Goal: Task Accomplishment & Management: Complete application form

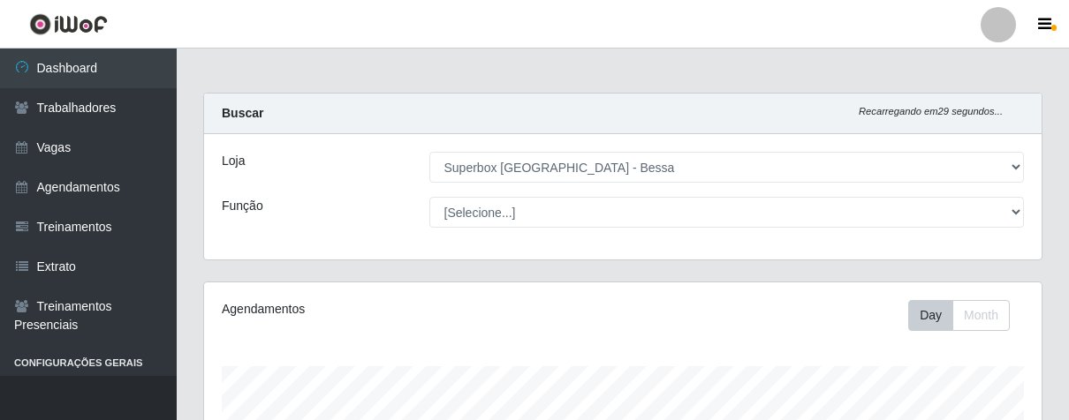
select select "206"
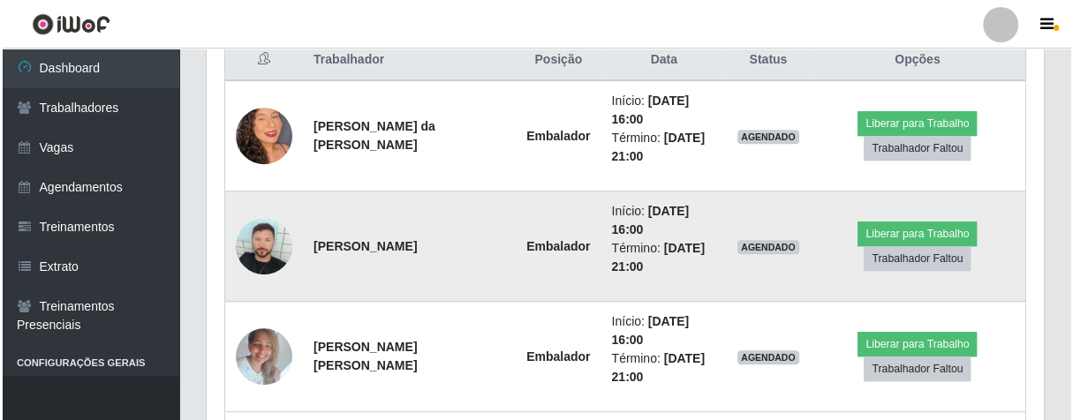
scroll to position [366, 836]
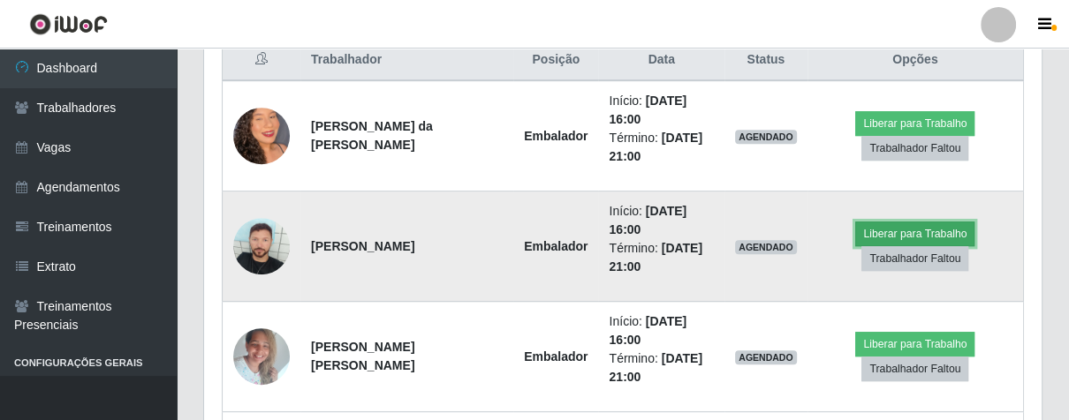
click at [873, 231] on button "Liberar para Trabalho" at bounding box center [914, 234] width 119 height 25
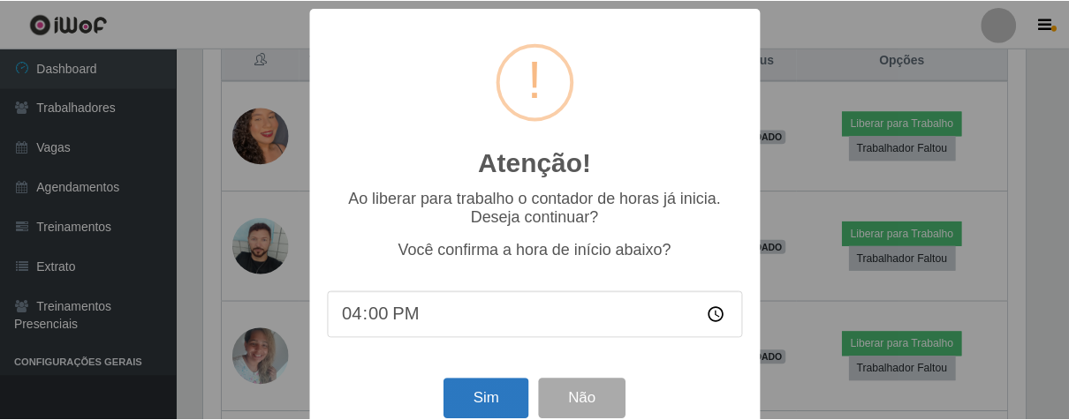
scroll to position [39, 0]
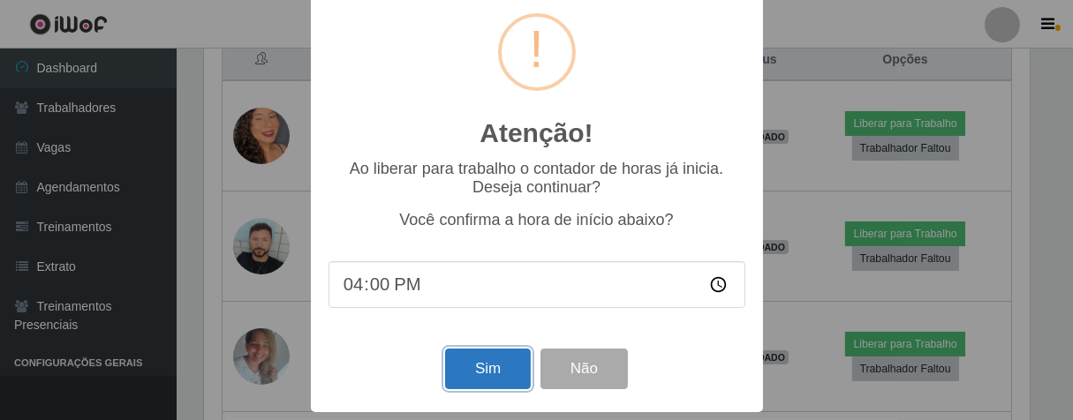
click at [501, 374] on button "Sim" at bounding box center [488, 370] width 86 height 42
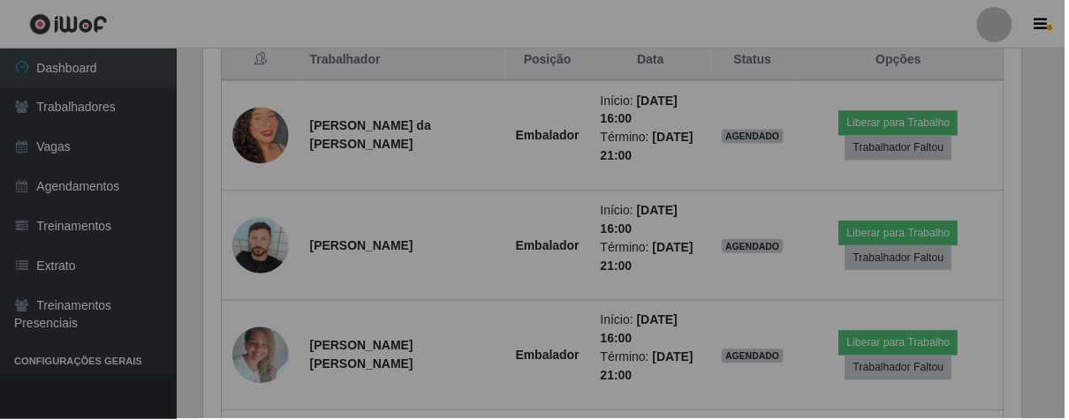
scroll to position [366, 827]
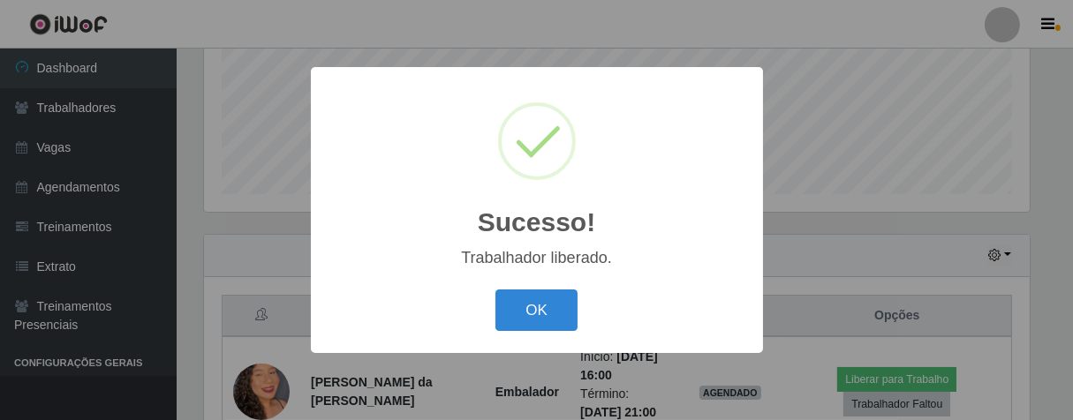
click at [551, 337] on div "Sucesso! × Trabalhador liberado. OK Cancel" at bounding box center [537, 210] width 452 height 286
click at [543, 317] on button "OK" at bounding box center [536, 311] width 82 height 42
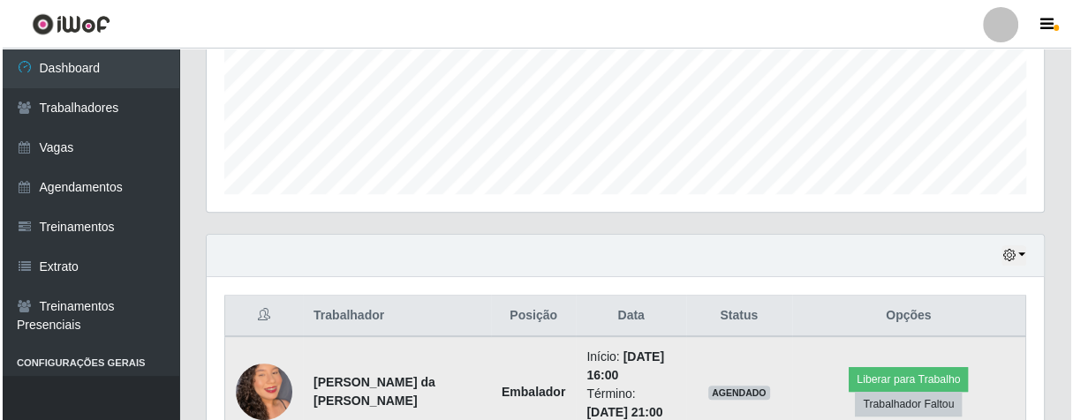
scroll to position [731, 0]
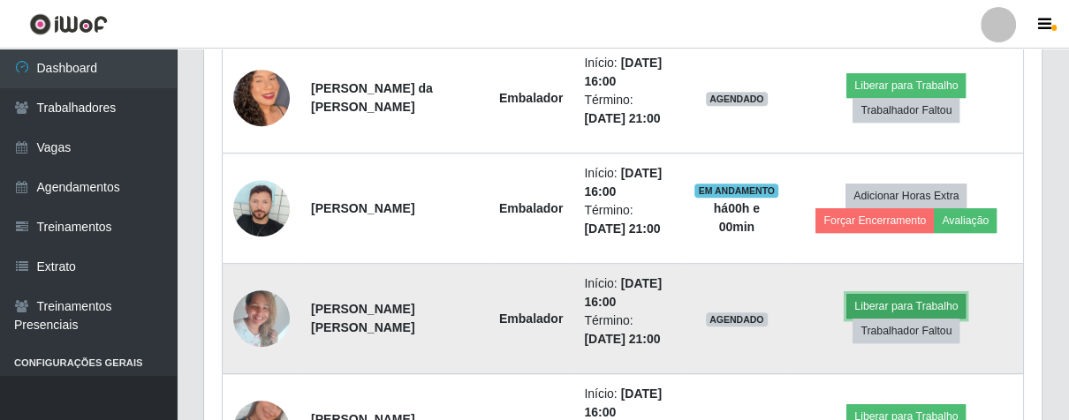
click at [888, 314] on button "Liberar para Trabalho" at bounding box center [905, 306] width 119 height 25
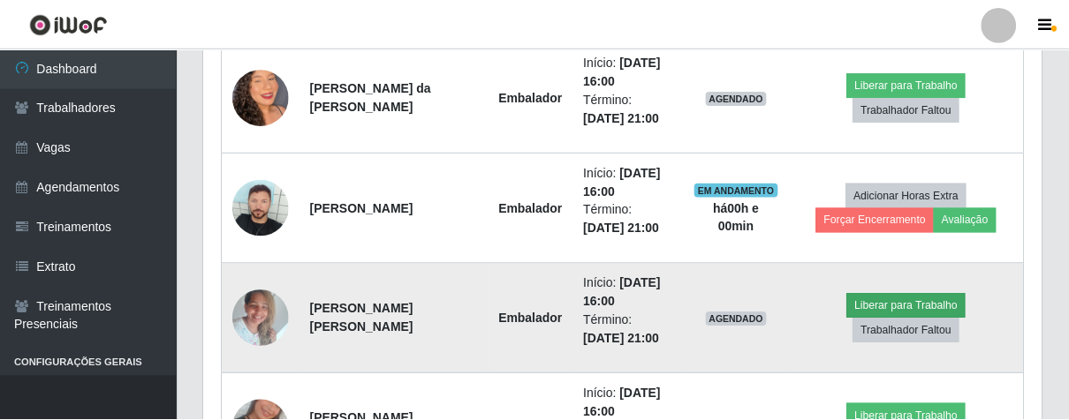
scroll to position [366, 827]
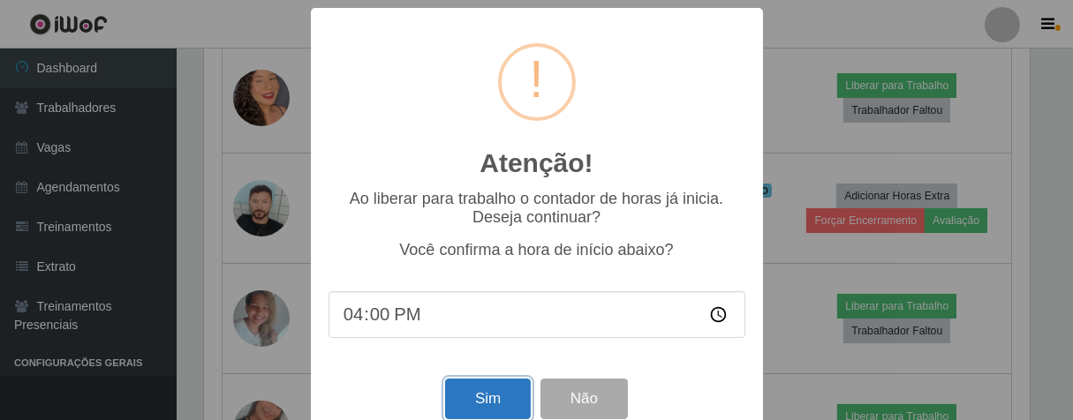
click at [495, 402] on button "Sim" at bounding box center [488, 400] width 86 height 42
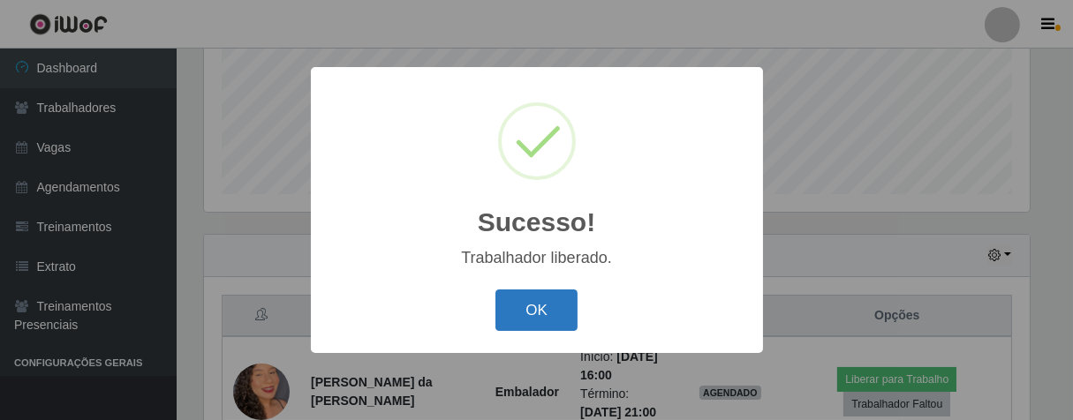
click at [519, 304] on button "OK" at bounding box center [536, 311] width 82 height 42
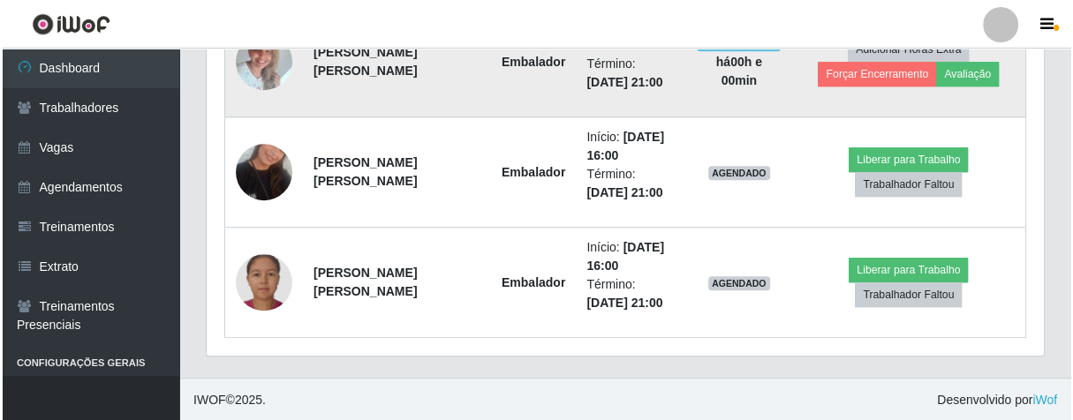
scroll to position [890, 0]
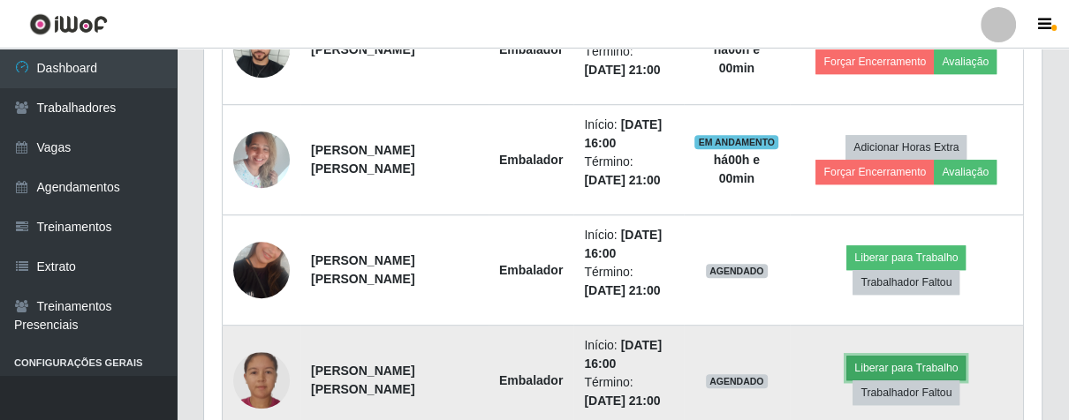
click at [867, 366] on button "Liberar para Trabalho" at bounding box center [905, 368] width 119 height 25
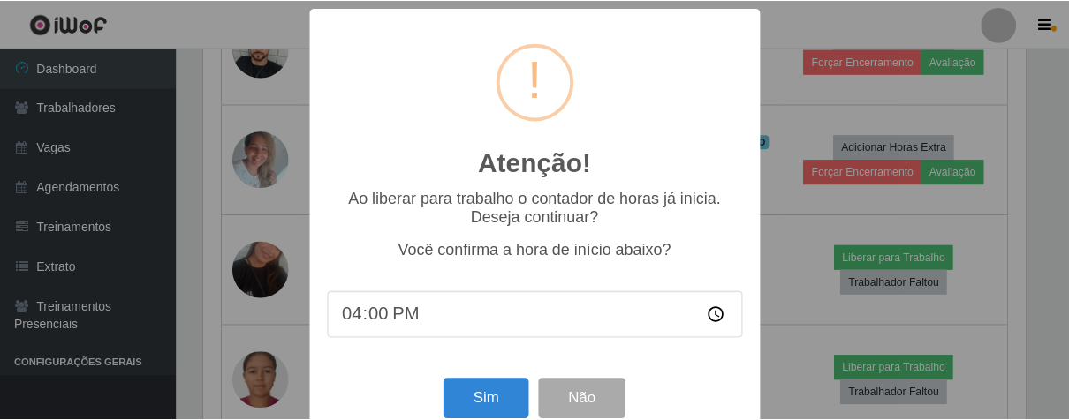
scroll to position [366, 827]
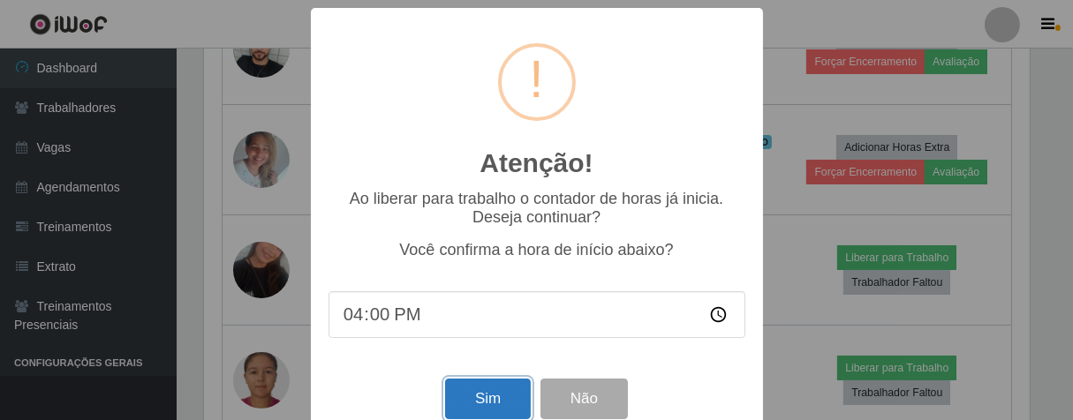
click at [477, 407] on button "Sim" at bounding box center [488, 400] width 86 height 42
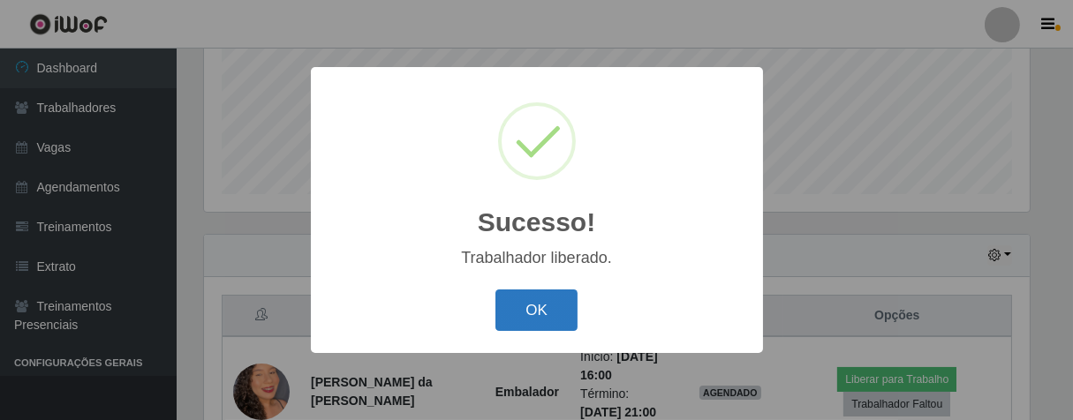
click at [535, 306] on button "OK" at bounding box center [536, 311] width 82 height 42
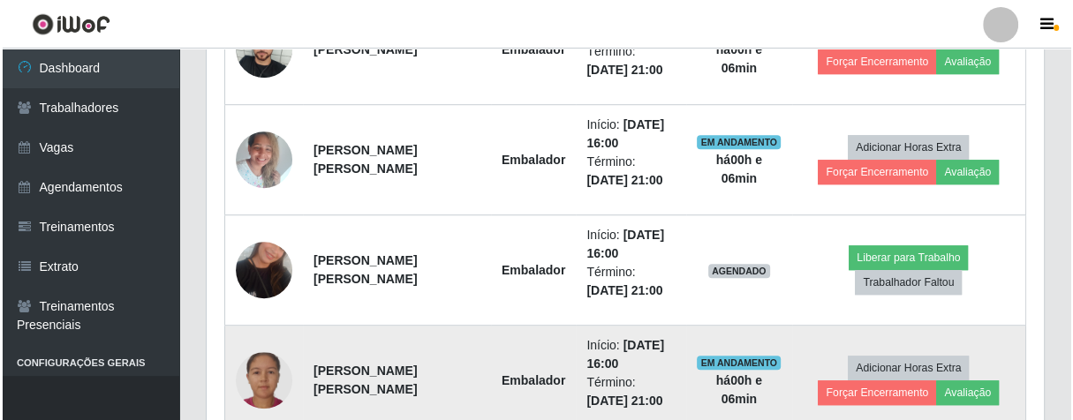
scroll to position [988, 0]
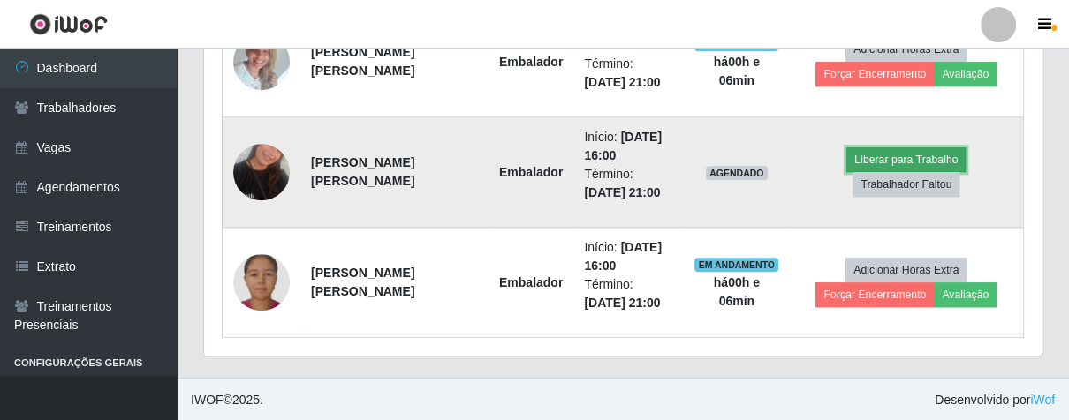
click at [896, 154] on button "Liberar para Trabalho" at bounding box center [905, 159] width 119 height 25
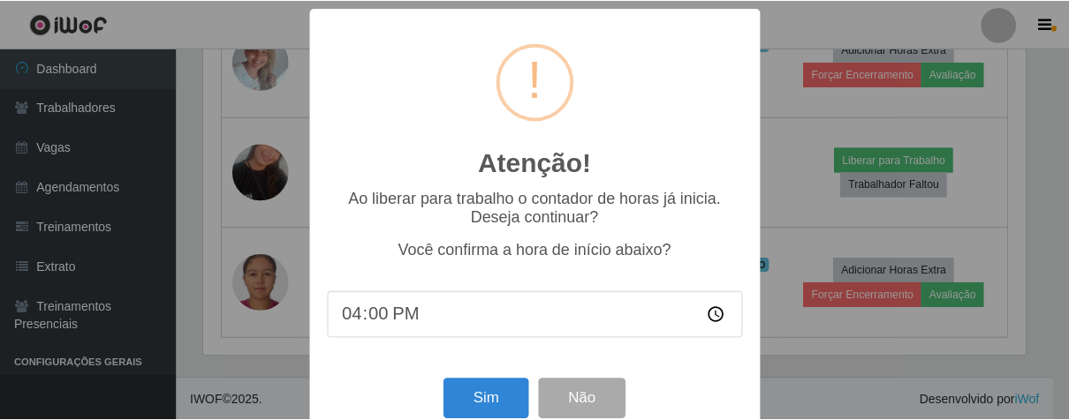
scroll to position [39, 0]
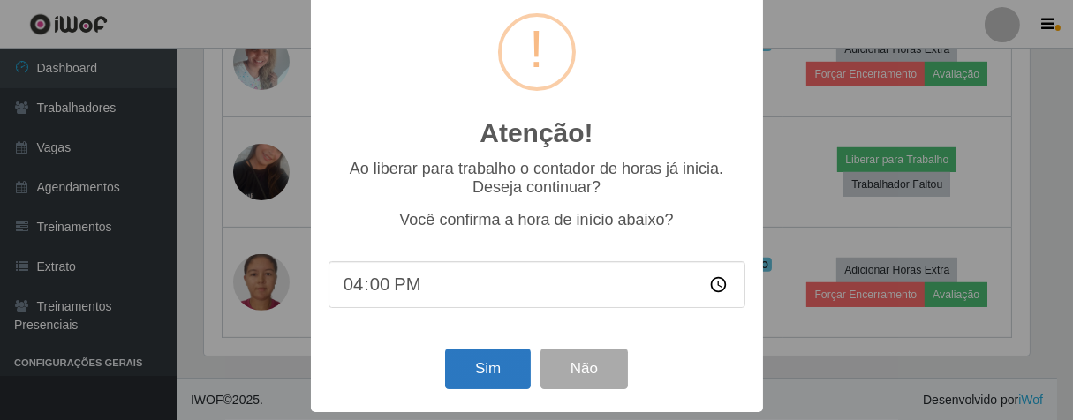
drag, startPoint x: 472, startPoint y: 391, endPoint x: 480, endPoint y: 382, distance: 11.9
click at [478, 386] on div "Sim Não" at bounding box center [537, 369] width 417 height 50
click at [480, 377] on button "Sim" at bounding box center [488, 370] width 86 height 42
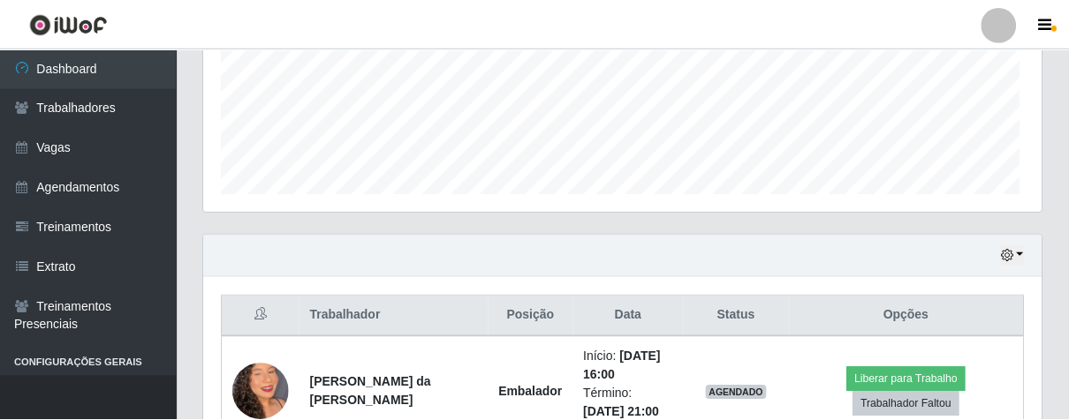
scroll to position [366, 827]
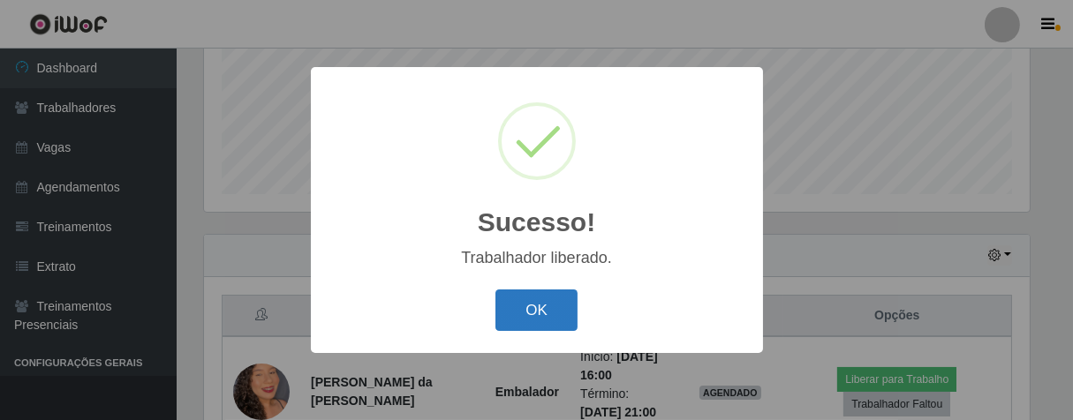
click at [545, 310] on button "OK" at bounding box center [536, 311] width 82 height 42
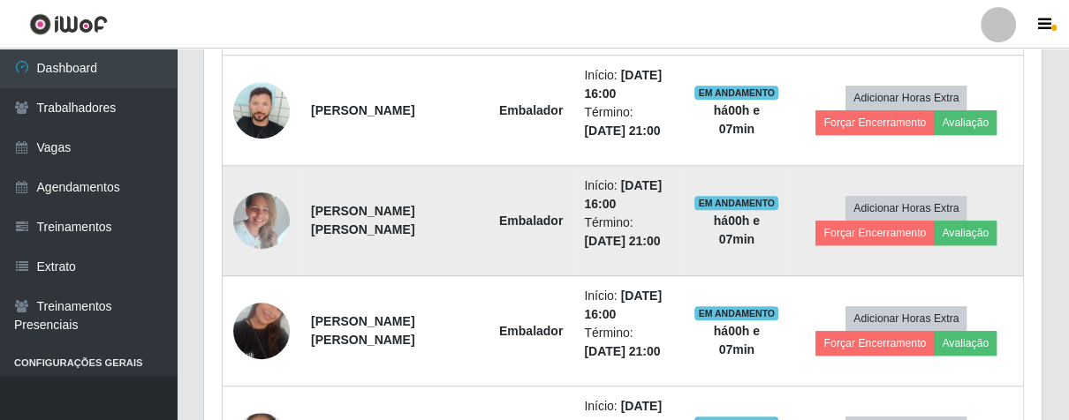
scroll to position [731, 0]
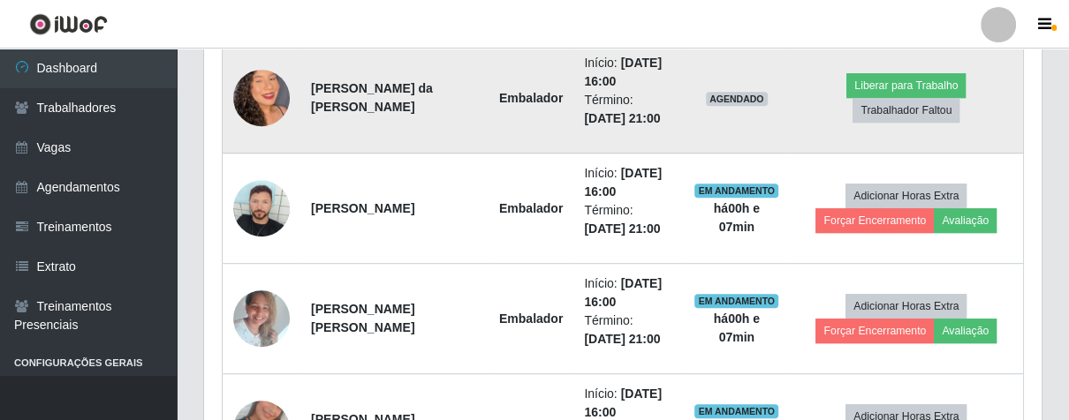
click at [268, 95] on img at bounding box center [261, 98] width 57 height 101
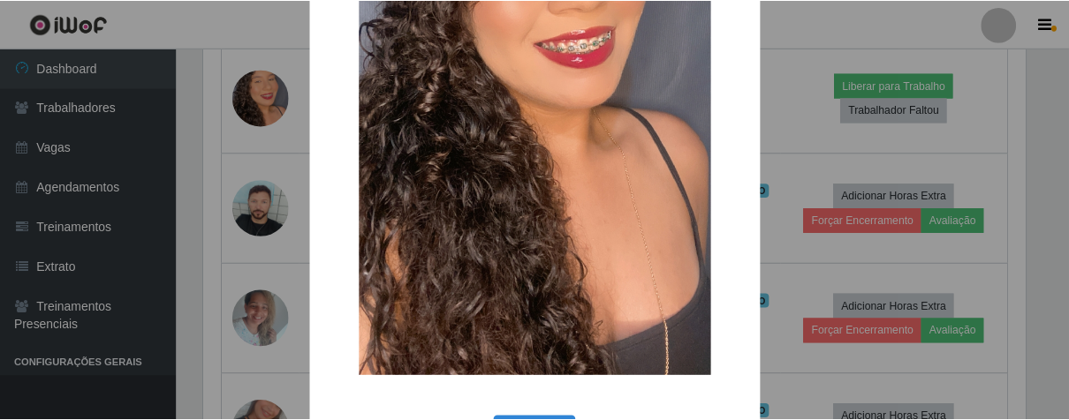
scroll to position [361, 0]
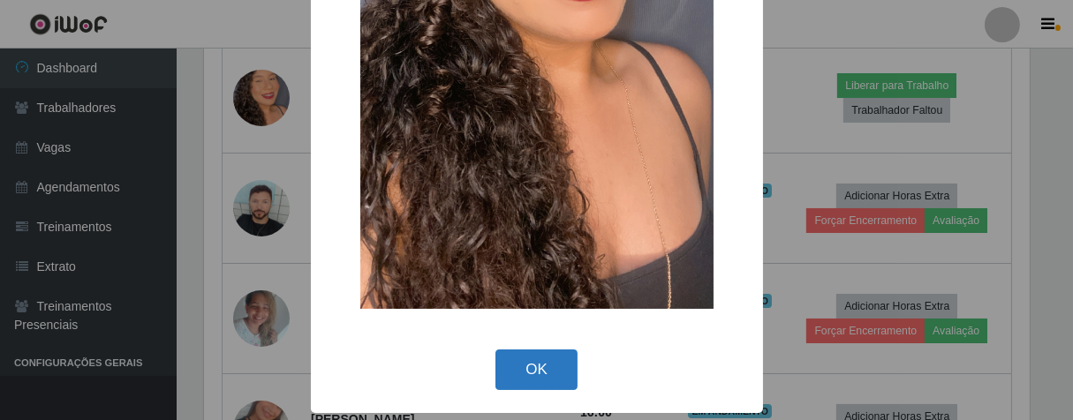
click at [544, 358] on button "OK" at bounding box center [536, 371] width 82 height 42
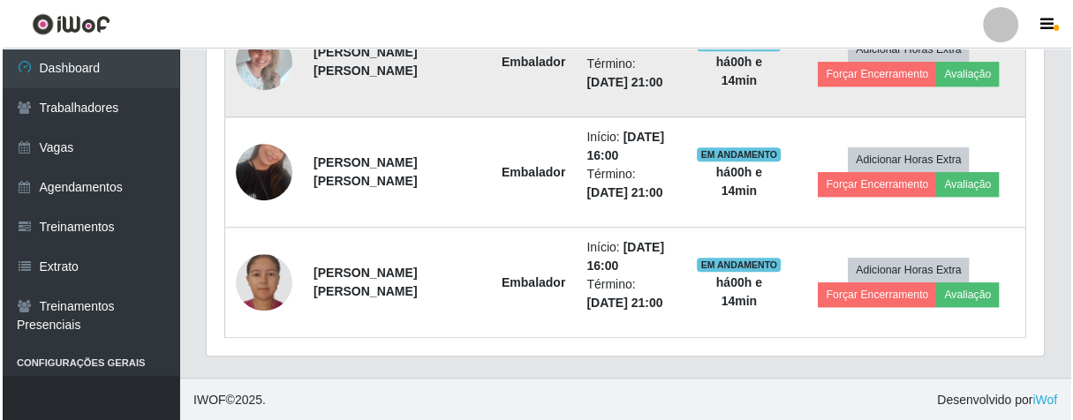
scroll to position [693, 0]
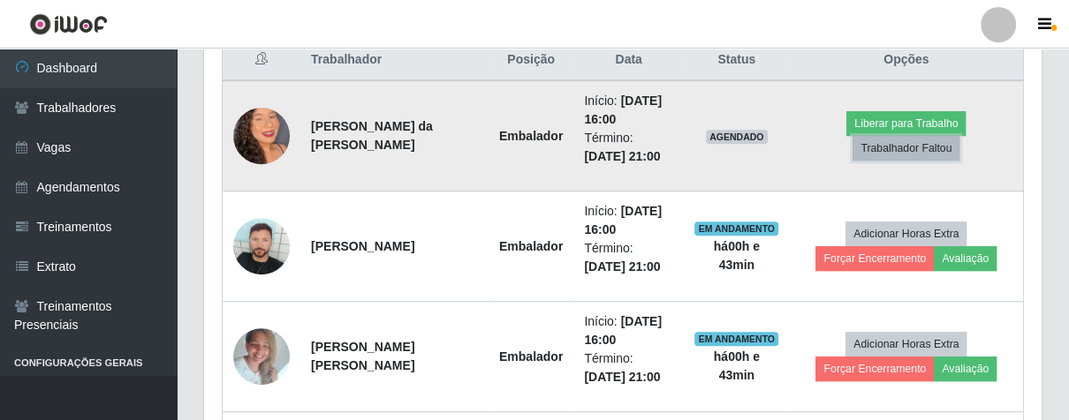
click at [889, 149] on button "Trabalhador Faltou" at bounding box center [905, 148] width 107 height 25
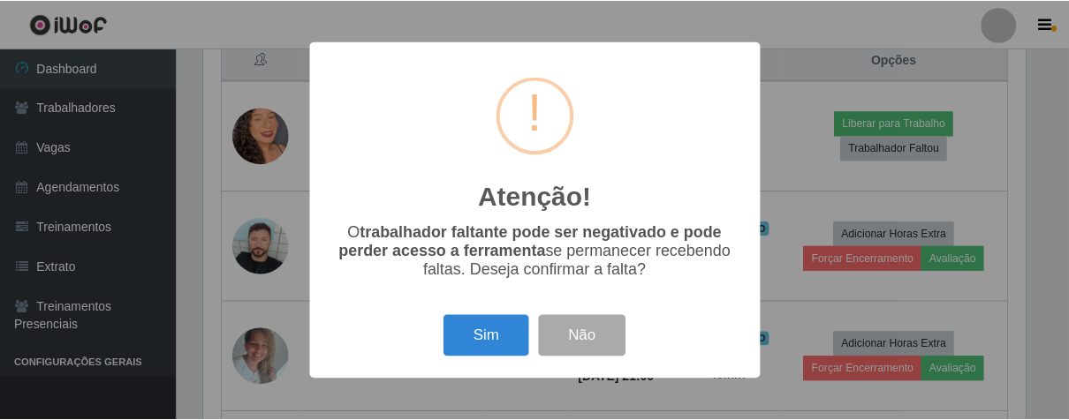
scroll to position [366, 827]
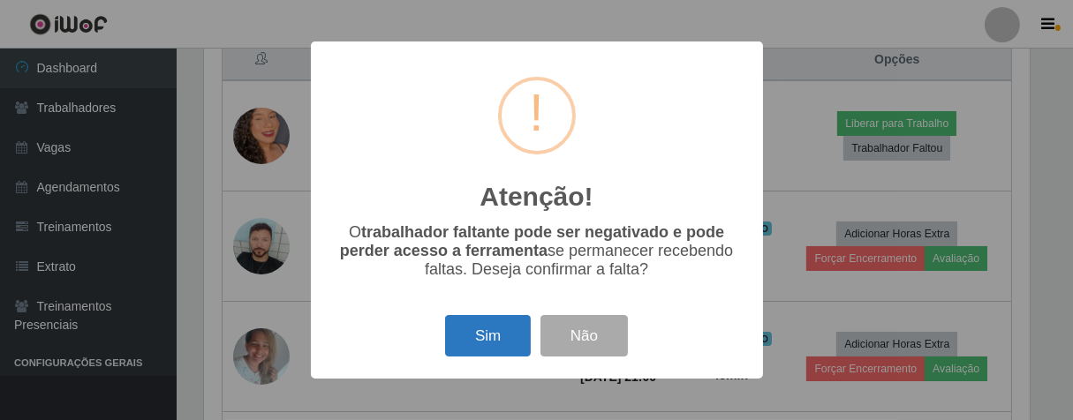
click at [490, 333] on button "Sim" at bounding box center [488, 336] width 86 height 42
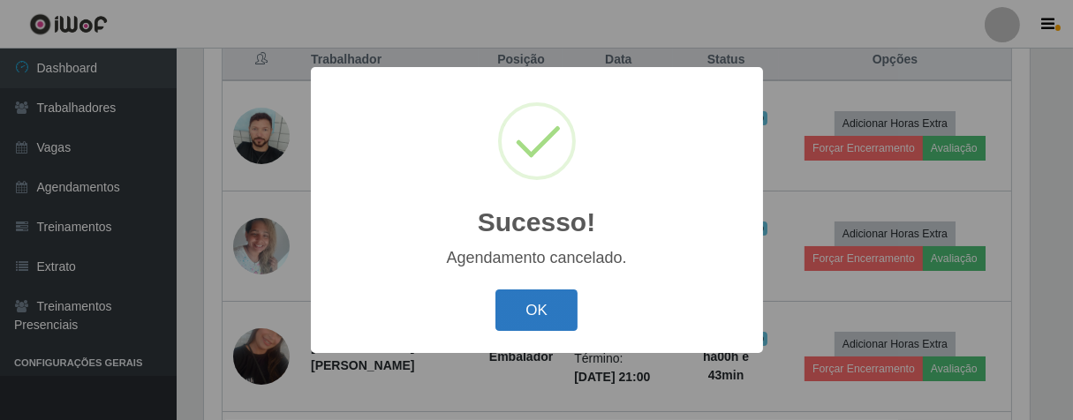
click at [525, 309] on button "OK" at bounding box center [536, 311] width 82 height 42
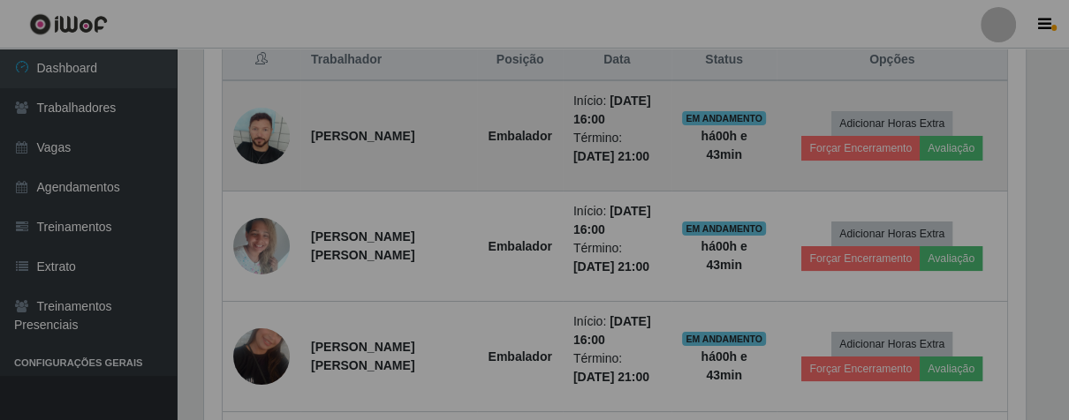
scroll to position [366, 836]
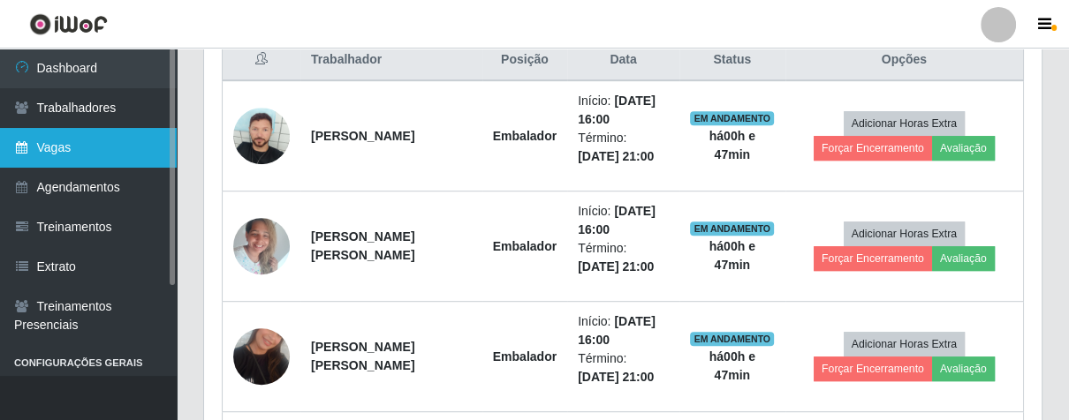
click at [93, 140] on link "Vagas" at bounding box center [88, 148] width 177 height 40
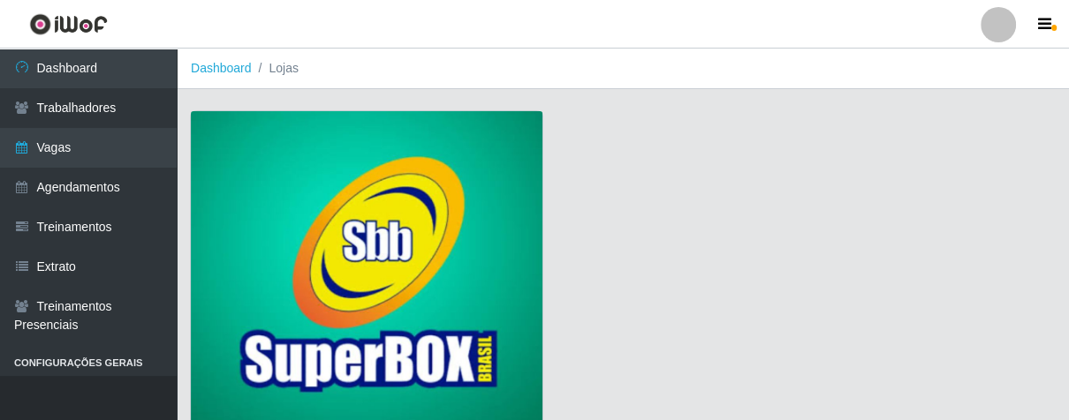
scroll to position [134, 0]
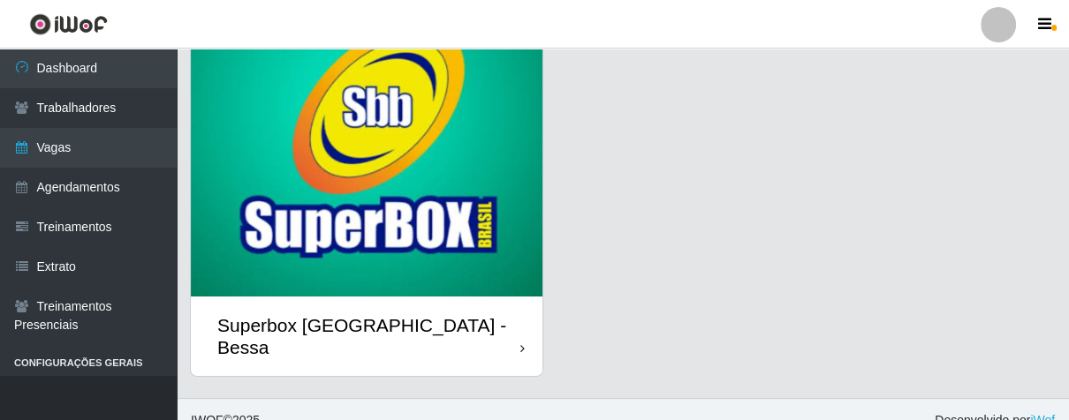
click at [495, 315] on div "Superbox [GEOGRAPHIC_DATA] - Bessa" at bounding box center [367, 336] width 352 height 79
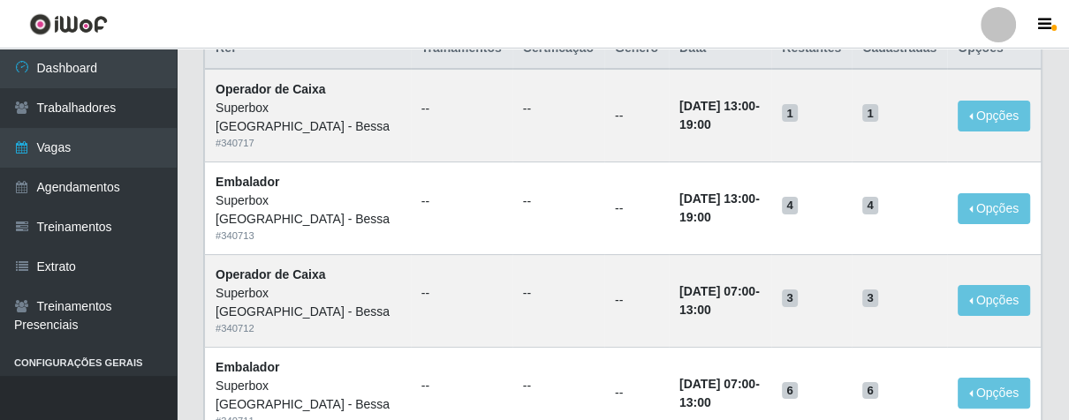
scroll to position [98, 0]
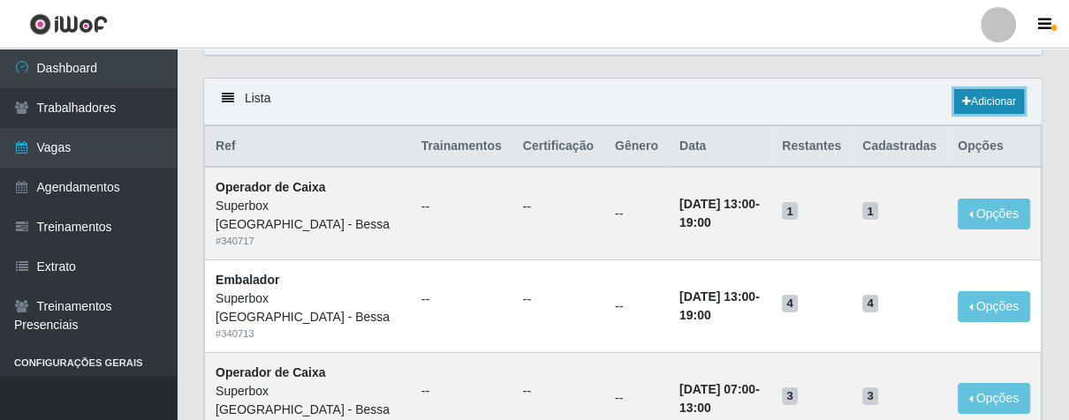
click at [970, 93] on link "Adicionar" at bounding box center [989, 101] width 70 height 25
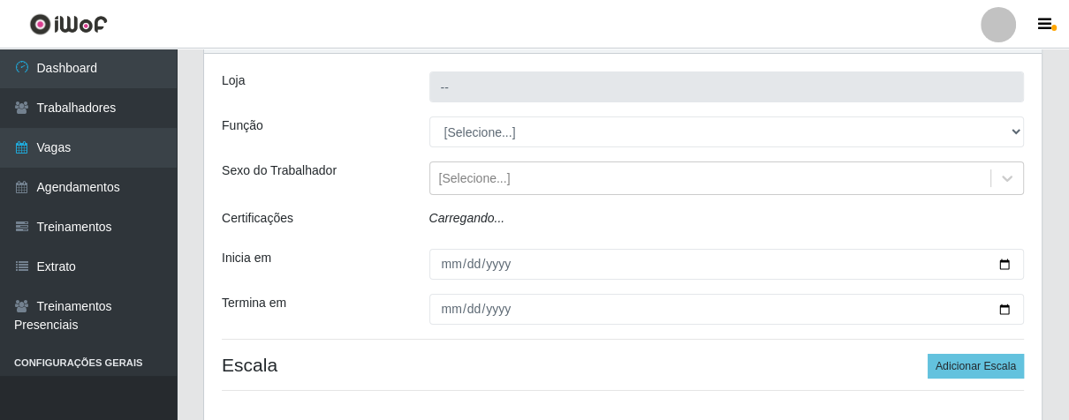
type input "Superbox [GEOGRAPHIC_DATA] - Bessa"
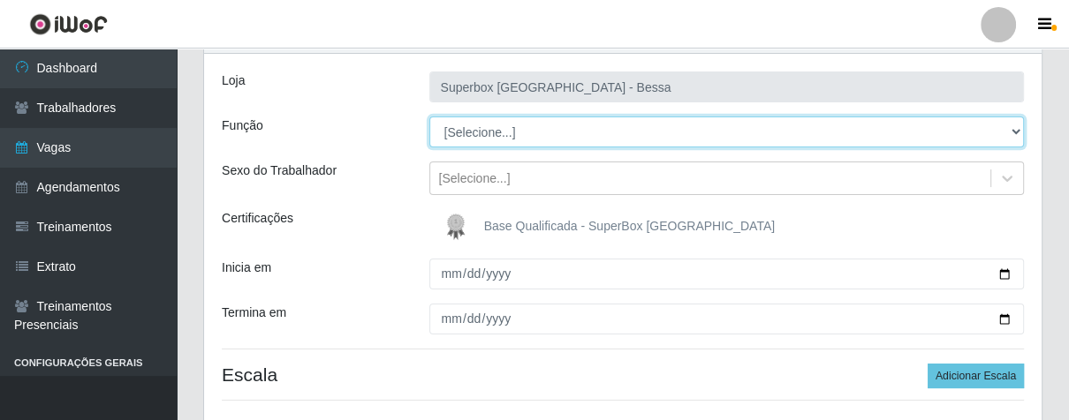
click at [580, 125] on select "[Selecione...] ASG ASG + ASG ++ Embalador Embalador + Embalador ++ Operador de …" at bounding box center [726, 132] width 595 height 31
select select "22"
click at [429, 117] on select "[Selecione...] ASG ASG + ASG ++ Embalador Embalador + Embalador ++ Operador de …" at bounding box center [726, 132] width 595 height 31
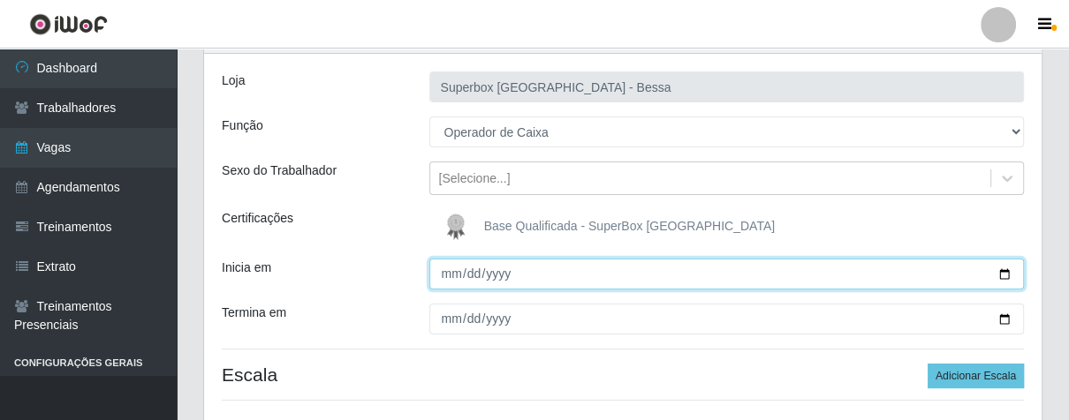
click at [443, 277] on input "Inicia em" at bounding box center [726, 274] width 595 height 31
type input "[DATE]"
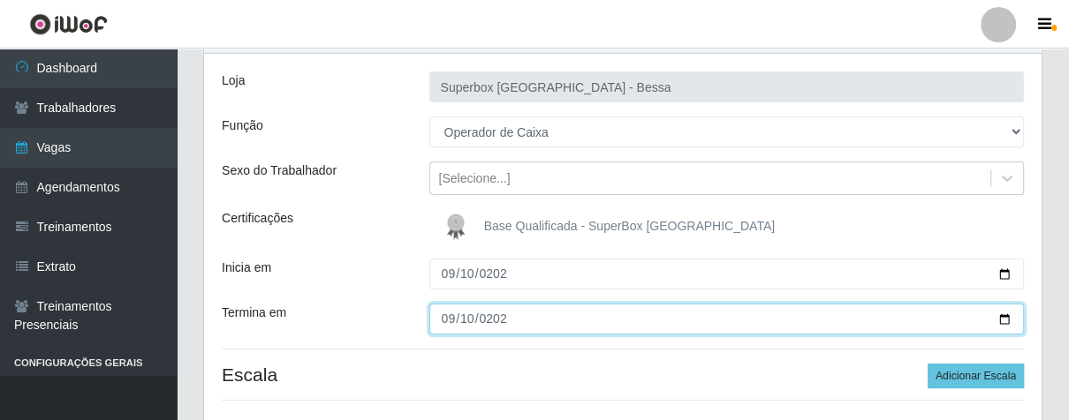
type input "[DATE]"
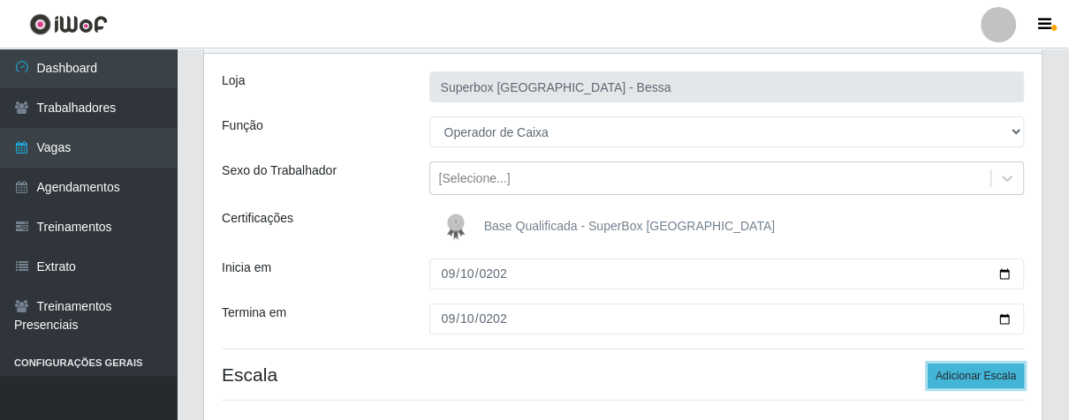
click at [954, 378] on button "Adicionar Escala" at bounding box center [975, 376] width 96 height 25
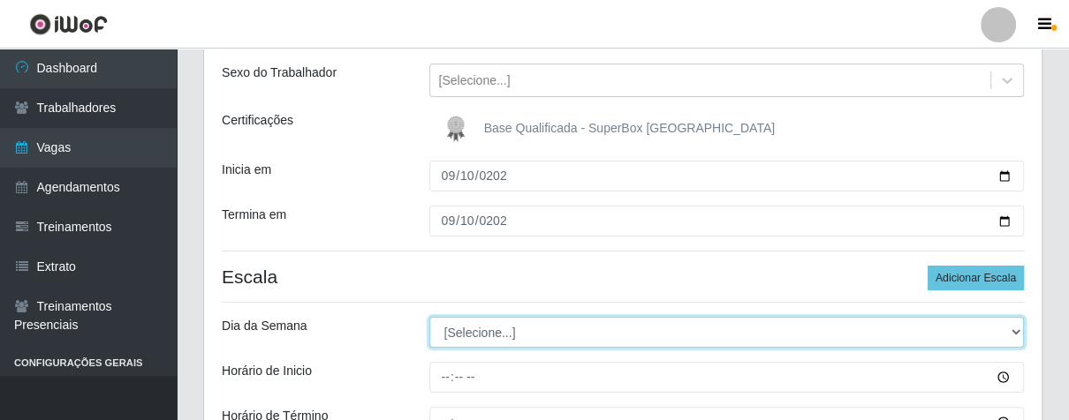
click at [518, 336] on select "[Selecione...] Segunda Terça Quarta Quinta Sexta Sábado Domingo" at bounding box center [726, 332] width 595 height 31
select select "3"
click at [429, 317] on select "[Selecione...] Segunda Terça Quarta Quinta Sexta Sábado Domingo" at bounding box center [726, 332] width 595 height 31
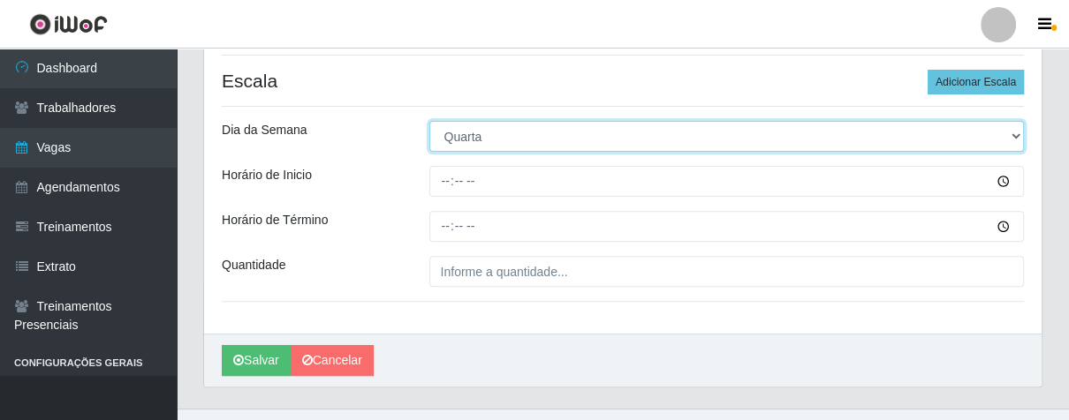
scroll to position [424, 0]
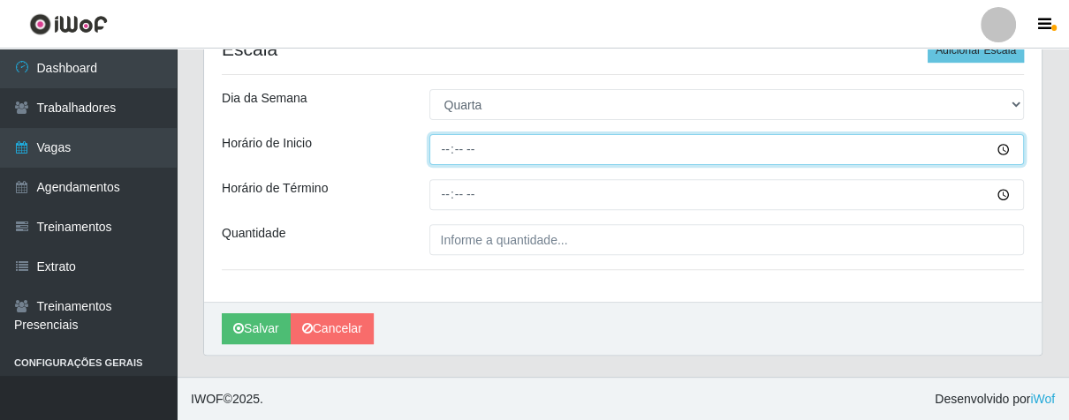
click at [441, 155] on input "Horário de Inicio" at bounding box center [726, 149] width 595 height 31
type input "14:00"
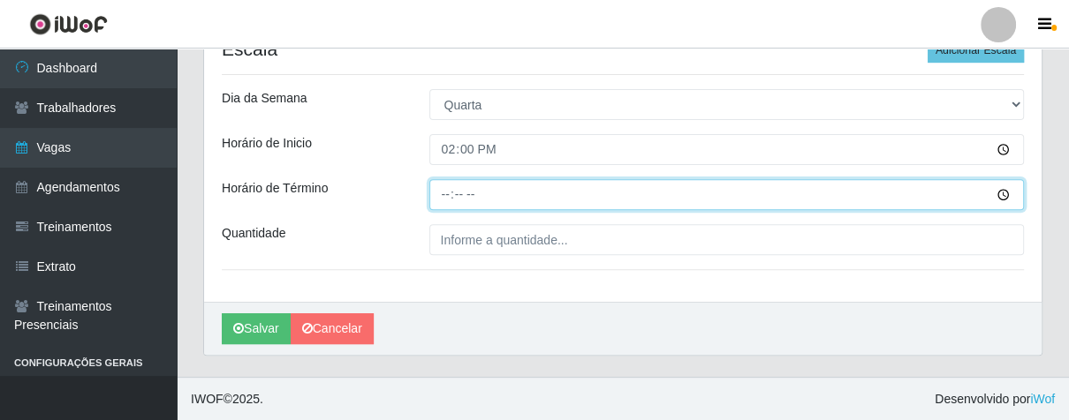
type input "20:00"
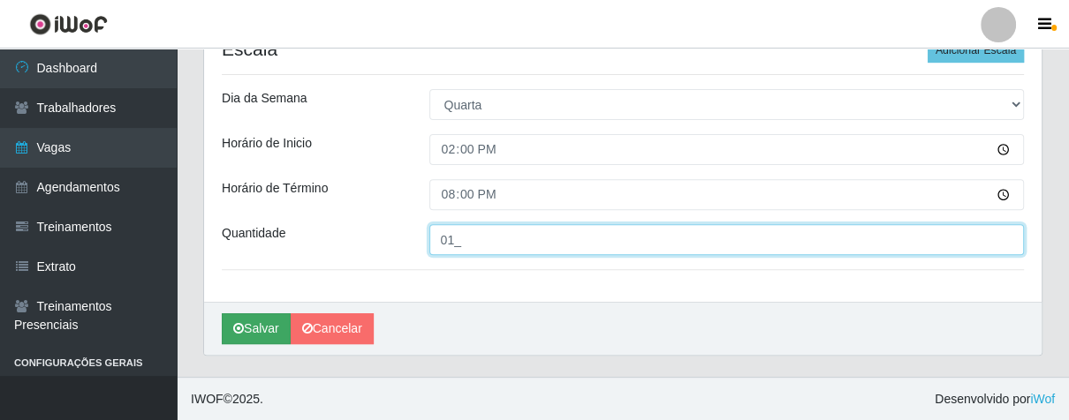
type input "01_"
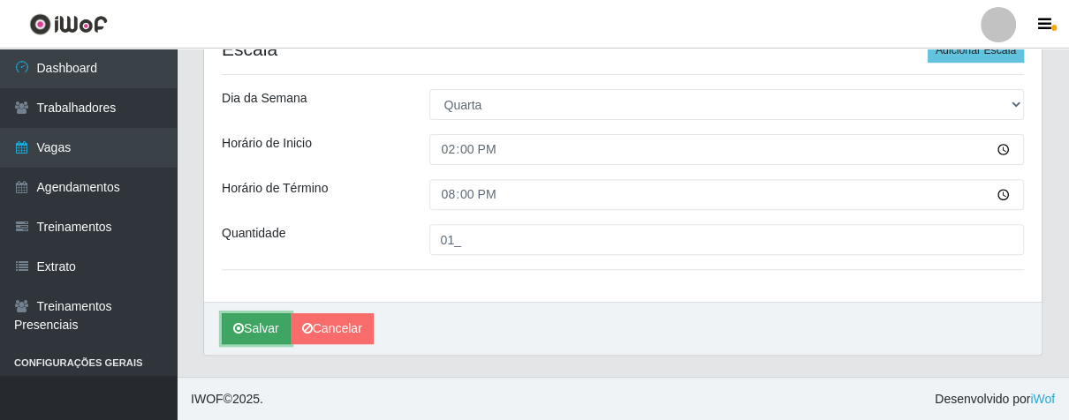
click at [244, 323] on button "Salvar" at bounding box center [256, 329] width 69 height 31
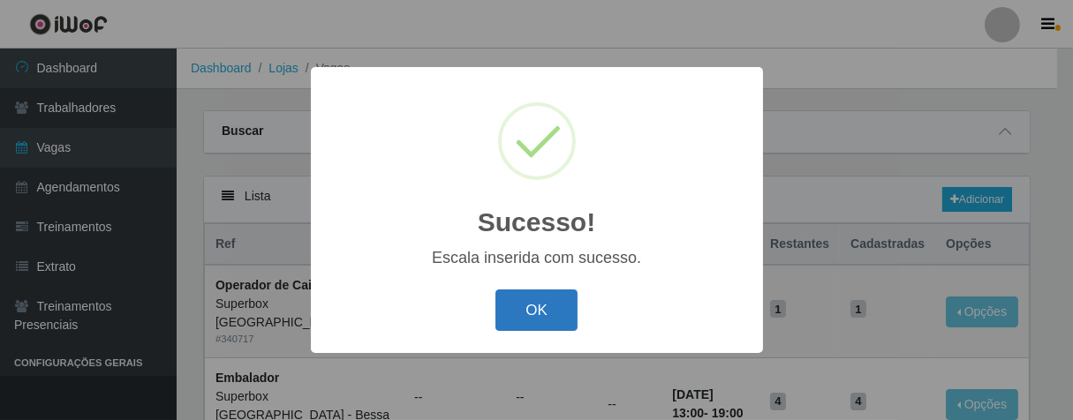
click at [536, 315] on button "OK" at bounding box center [536, 311] width 82 height 42
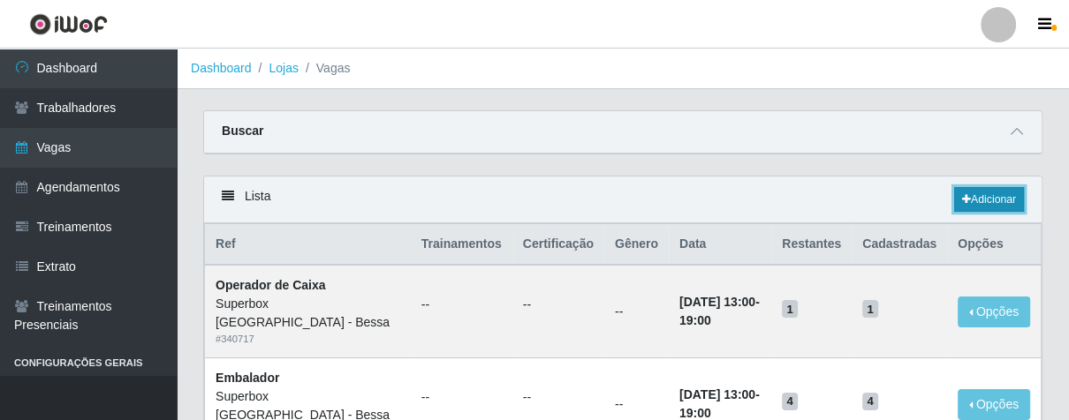
click at [968, 196] on link "Adicionar" at bounding box center [989, 199] width 70 height 25
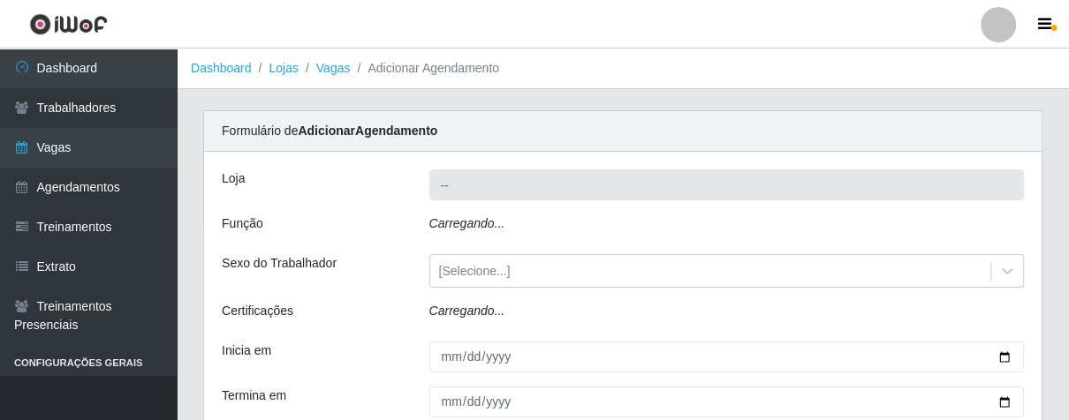
type input "Superbox [GEOGRAPHIC_DATA] - Bessa"
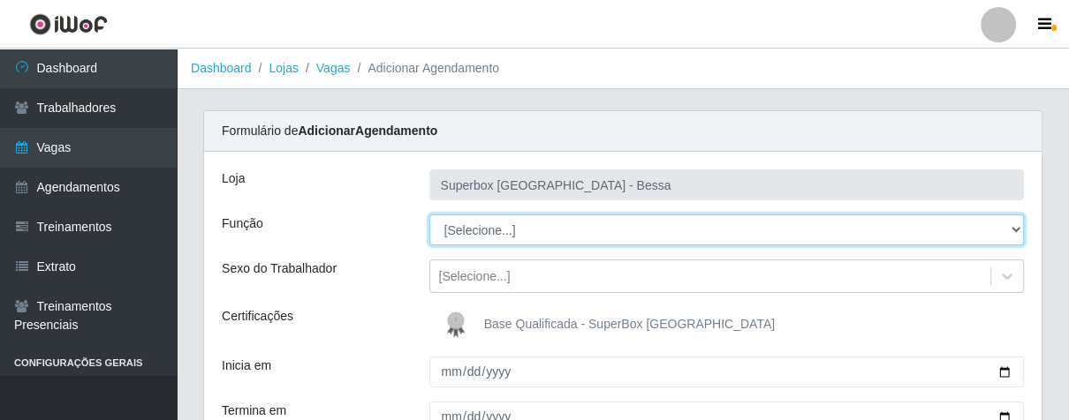
click at [526, 231] on select "[Selecione...] ASG ASG + ASG ++ Embalador Embalador + Embalador ++ Operador de …" at bounding box center [726, 230] width 595 height 31
select select "1"
click at [429, 215] on select "[Selecione...] ASG ASG + ASG ++ Embalador Embalador + Embalador ++ Operador de …" at bounding box center [726, 230] width 595 height 31
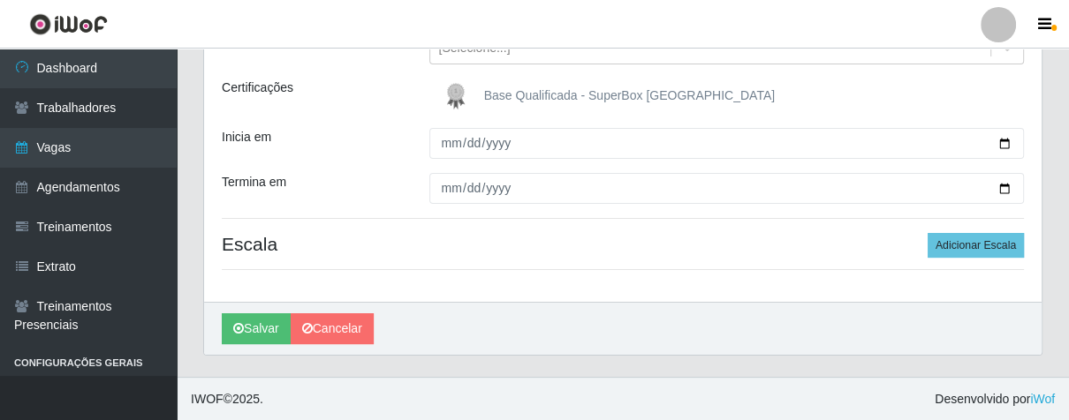
scroll to position [131, 0]
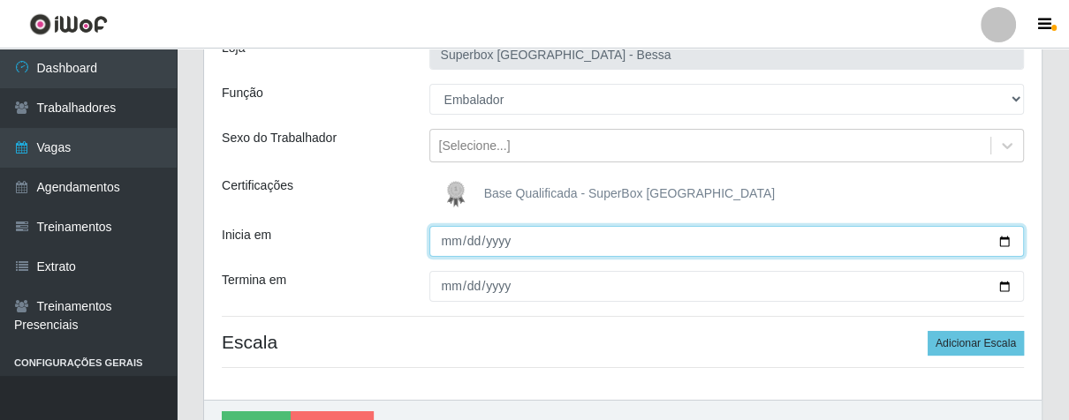
click at [442, 242] on input "Inicia em" at bounding box center [726, 241] width 595 height 31
type input "[DATE]"
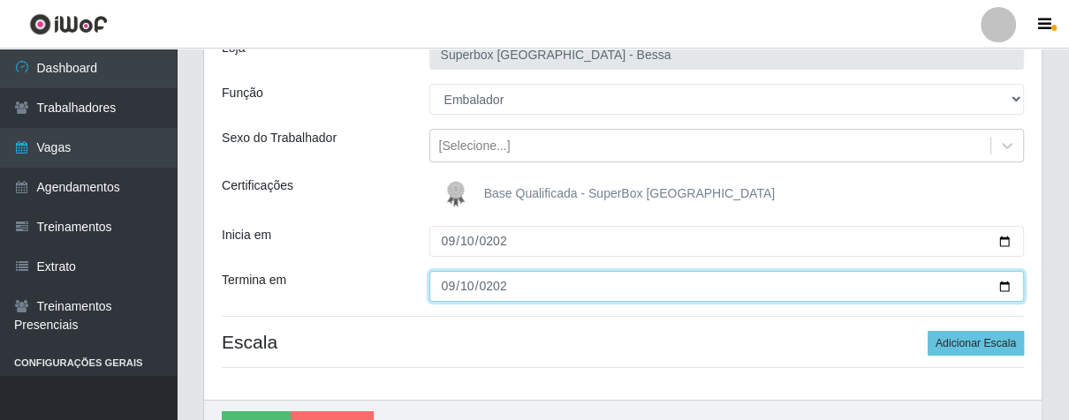
type input "[DATE]"
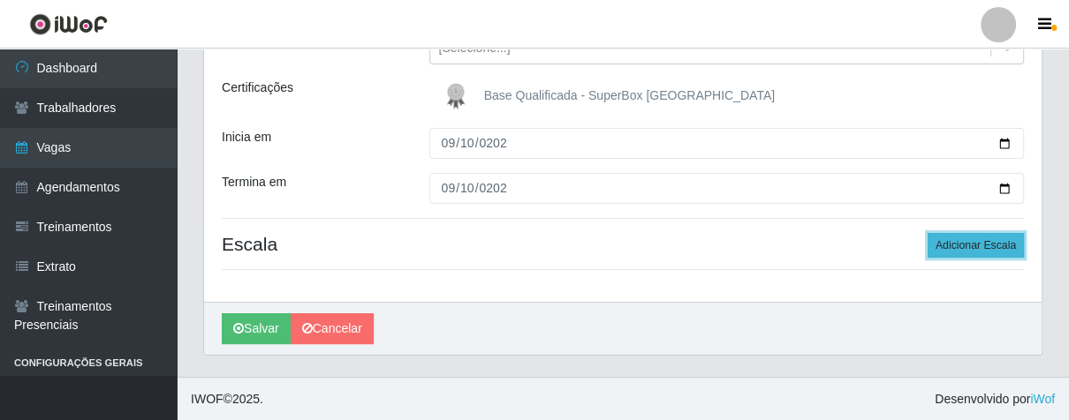
drag, startPoint x: 968, startPoint y: 246, endPoint x: 828, endPoint y: 253, distance: 139.7
click at [968, 246] on button "Adicionar Escala" at bounding box center [975, 245] width 96 height 25
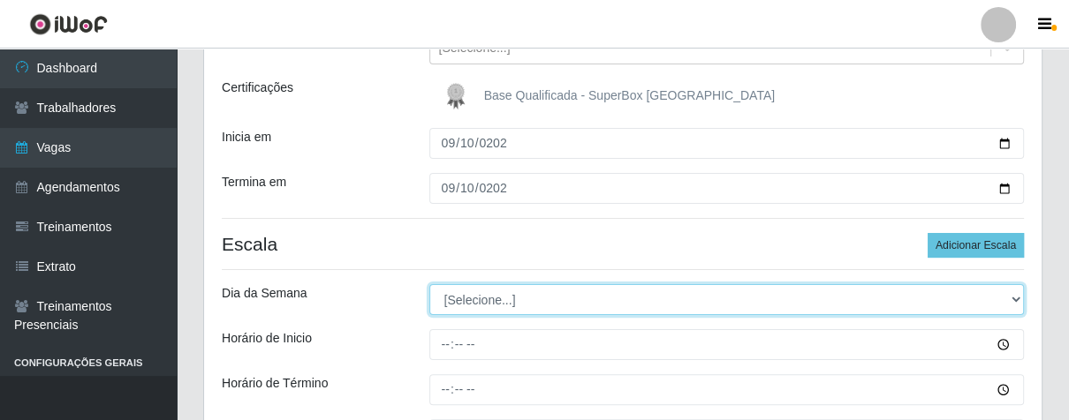
click at [523, 291] on select "[Selecione...] Segunda Terça Quarta Quinta Sexta Sábado Domingo" at bounding box center [726, 299] width 595 height 31
select select "3"
click at [429, 284] on select "[Selecione...] Segunda Terça Quarta Quinta Sexta Sábado Domingo" at bounding box center [726, 299] width 595 height 31
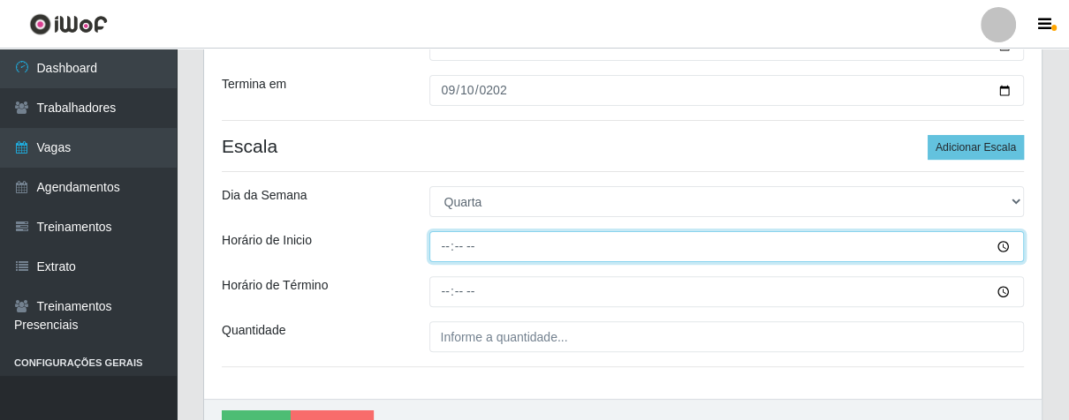
click at [448, 253] on input "Horário de Inicio" at bounding box center [726, 246] width 595 height 31
type input "16:00"
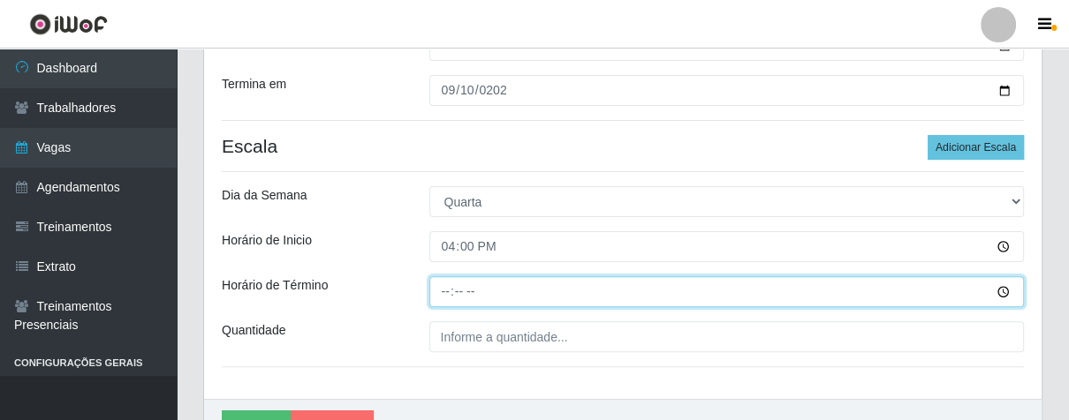
type input "21:00"
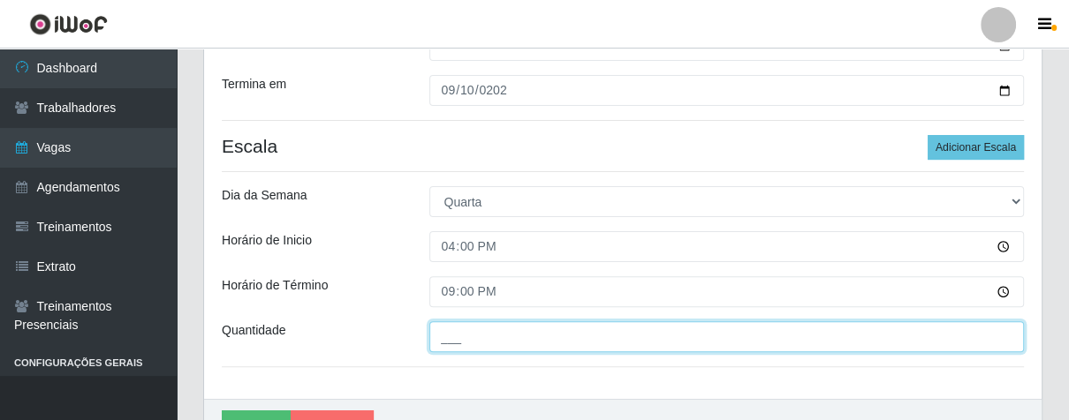
click at [480, 334] on input "___" at bounding box center [726, 336] width 595 height 31
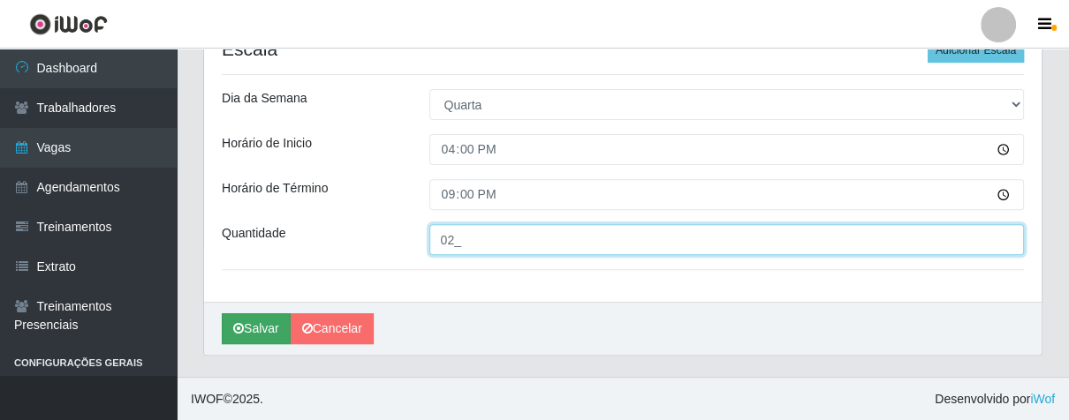
type input "02_"
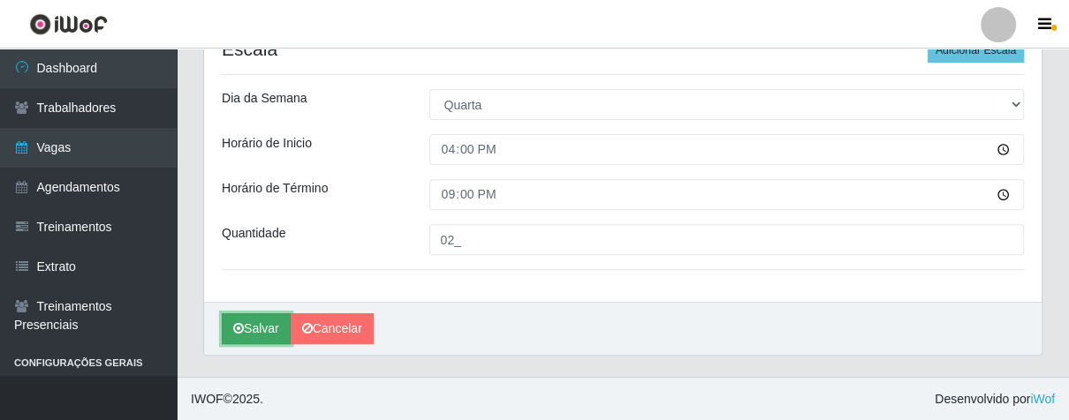
click at [254, 316] on button "Salvar" at bounding box center [256, 329] width 69 height 31
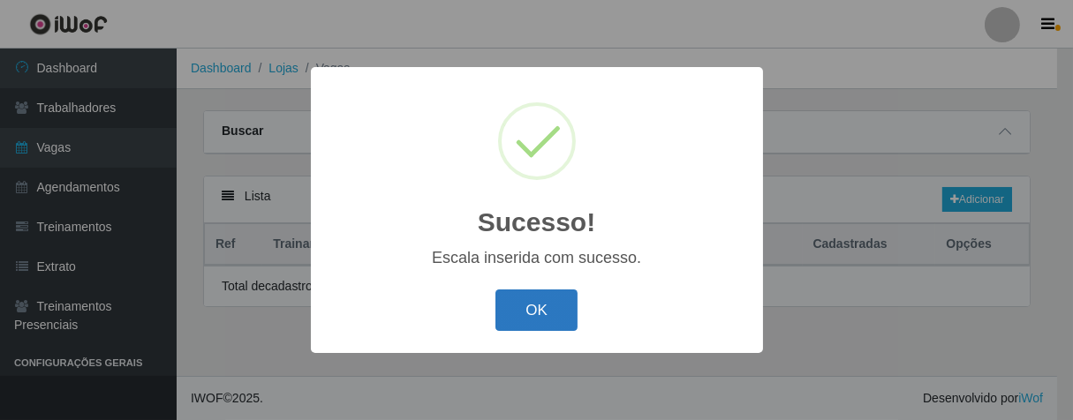
click at [544, 311] on button "OK" at bounding box center [536, 311] width 82 height 42
